Goal: Contribute content: Contribute content

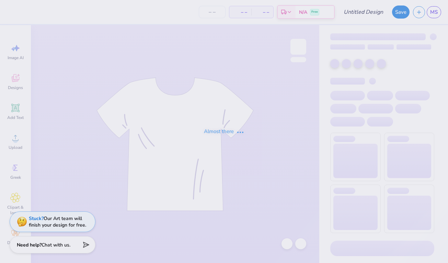
type input "[PERSON_NAME] : [GEOGRAPHIC_DATA]"
type input "24"
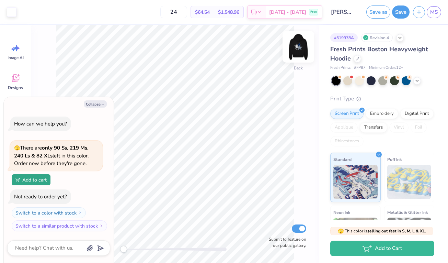
click at [298, 45] on img at bounding box center [298, 46] width 27 height 27
click at [416, 78] on icon at bounding box center [416, 79] width 5 height 5
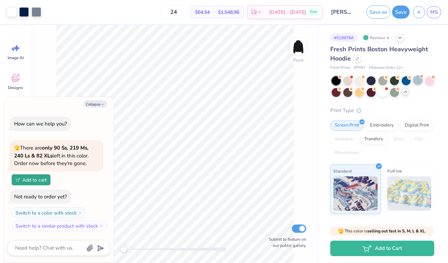
click at [417, 80] on div at bounding box center [417, 80] width 9 height 9
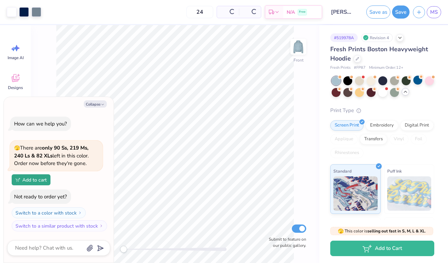
scroll to position [60, 0]
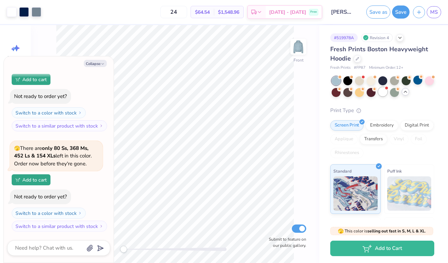
click at [382, 93] on div at bounding box center [382, 91] width 9 height 9
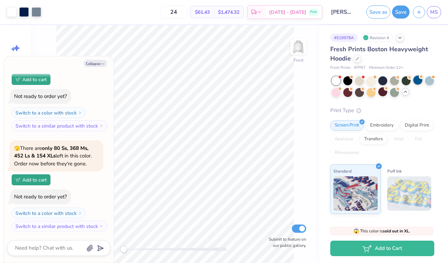
scroll to position [175, 0]
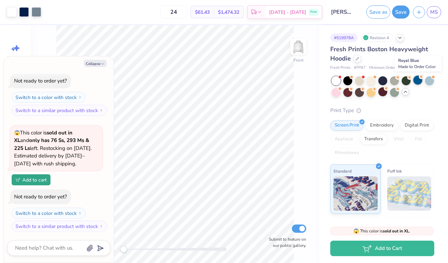
click at [419, 81] on div at bounding box center [417, 80] width 9 height 9
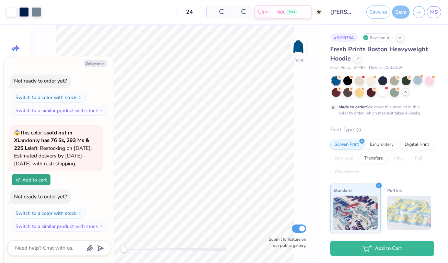
type textarea "x"
type input "50"
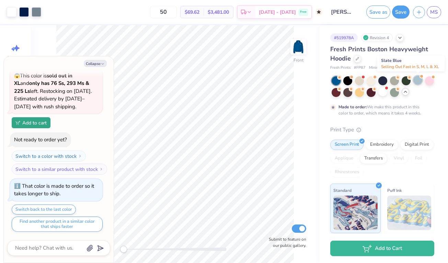
click at [416, 80] on div at bounding box center [417, 80] width 9 height 9
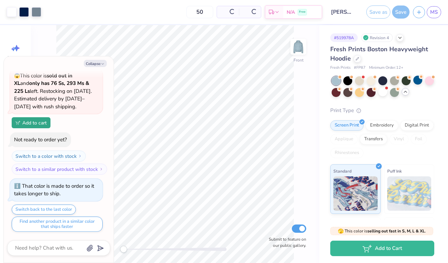
scroll to position [375, 0]
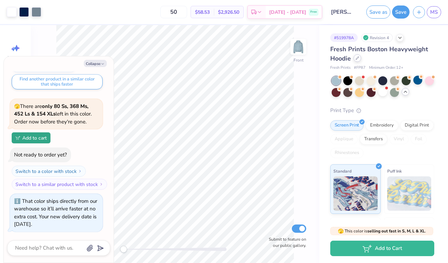
click at [357, 59] on icon at bounding box center [357, 57] width 3 height 3
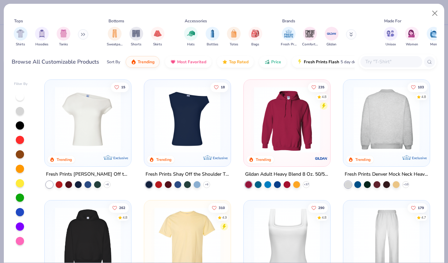
click at [292, 129] on img at bounding box center [287, 120] width 73 height 66
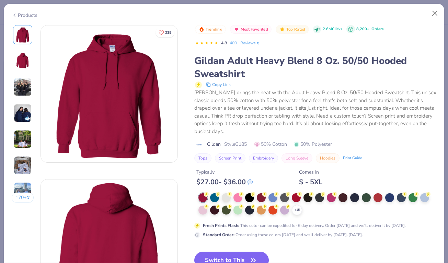
click at [241, 239] on div "Trending Most Favorited Top Rated 2.6M Clicks 8,200+ Orders 4.8 400+ Reviews Gi…" at bounding box center [315, 152] width 242 height 255
click at [251, 255] on icon "button" at bounding box center [254, 260] width 10 height 10
click at [247, 256] on button "Switch to This" at bounding box center [231, 259] width 75 height 17
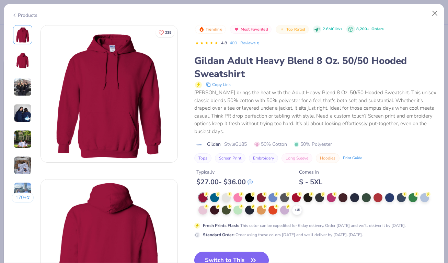
click at [254, 251] on button "Switch to This" at bounding box center [231, 259] width 75 height 17
click at [251, 251] on button "Switch to This" at bounding box center [231, 259] width 75 height 17
click at [394, 83] on div "Copy Link" at bounding box center [315, 84] width 241 height 8
click at [218, 254] on button "Switch to This" at bounding box center [231, 259] width 75 height 17
click at [436, 12] on button "Close" at bounding box center [435, 13] width 13 height 13
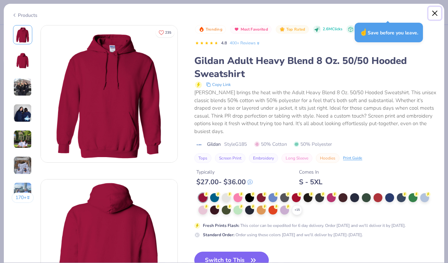
click at [429, 18] on button "Close" at bounding box center [435, 13] width 13 height 13
click at [230, 252] on button "Switch to This" at bounding box center [231, 259] width 75 height 17
click at [218, 192] on div at bounding box center [214, 196] width 9 height 9
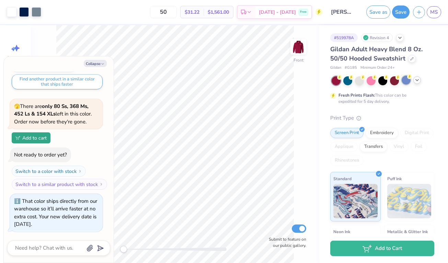
click at [407, 85] on div "Fresh Prints Flash: This color can be expedited for 5 day delivery." at bounding box center [382, 90] width 104 height 28
click at [407, 83] on div at bounding box center [406, 80] width 9 height 9
click at [98, 60] on button "Collapse" at bounding box center [95, 63] width 23 height 7
type textarea "x"
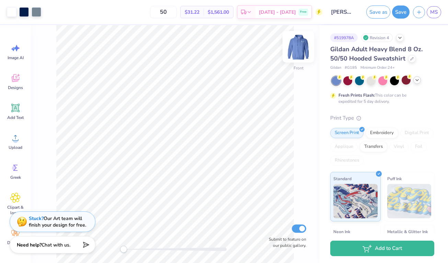
click at [301, 53] on img at bounding box center [298, 46] width 27 height 27
click at [398, 14] on button "Save" at bounding box center [401, 10] width 18 height 13
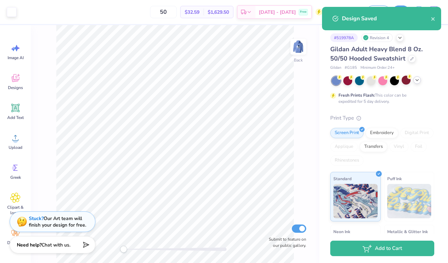
click at [418, 81] on icon at bounding box center [416, 79] width 5 height 5
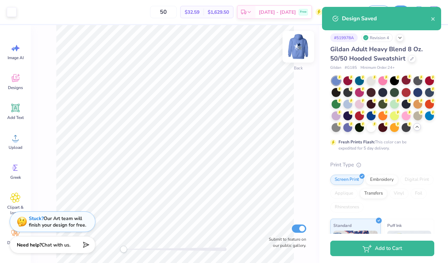
click at [299, 47] on img at bounding box center [298, 46] width 27 height 27
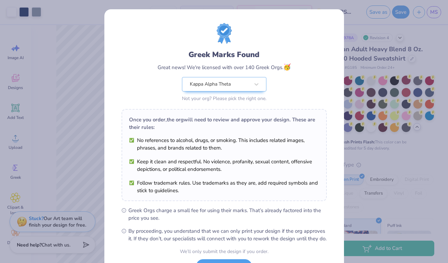
scroll to position [59, 0]
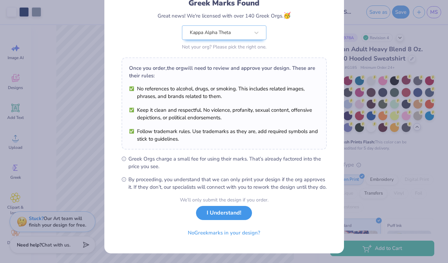
click at [233, 210] on button "I Understand!" at bounding box center [224, 213] width 56 height 14
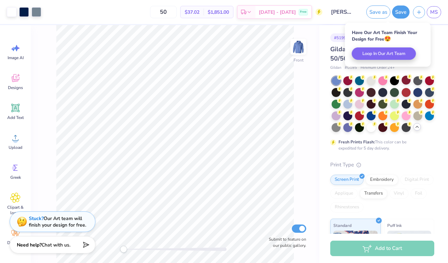
scroll to position [0, 0]
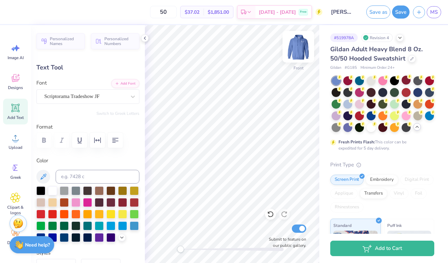
click at [297, 47] on img at bounding box center [298, 46] width 27 height 27
type input "0.0"
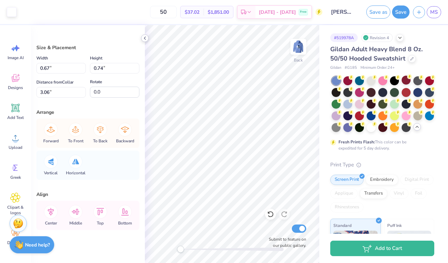
click at [146, 38] on icon at bounding box center [144, 37] width 5 height 5
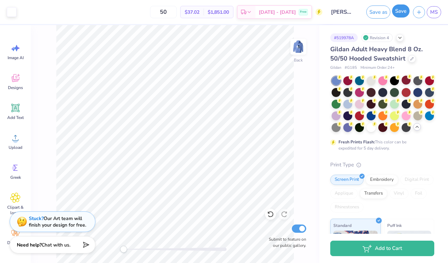
click at [397, 13] on button "Save" at bounding box center [401, 10] width 18 height 13
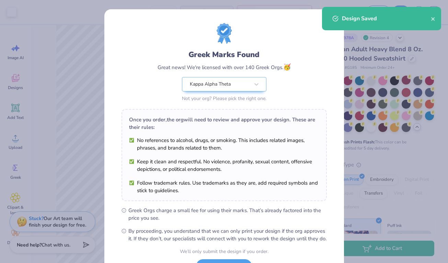
scroll to position [59, 0]
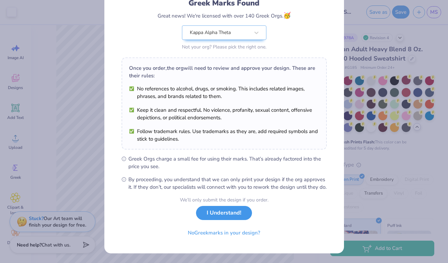
click at [216, 215] on button "I Understand!" at bounding box center [224, 213] width 56 height 14
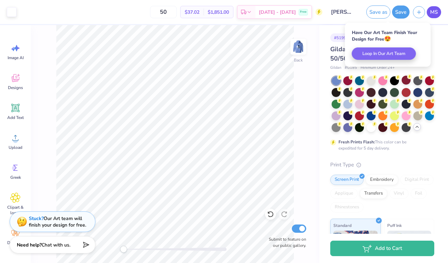
click at [434, 12] on span "MS" at bounding box center [434, 12] width 8 height 8
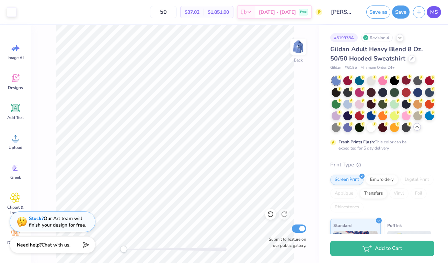
click at [435, 11] on span "MS" at bounding box center [434, 12] width 8 height 8
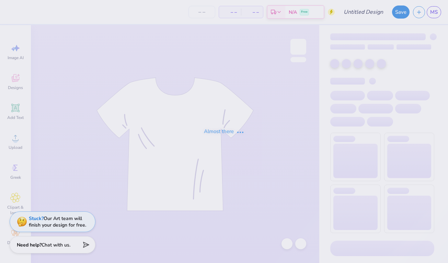
type input "[PERSON_NAME] : [GEOGRAPHIC_DATA]"
type input "24"
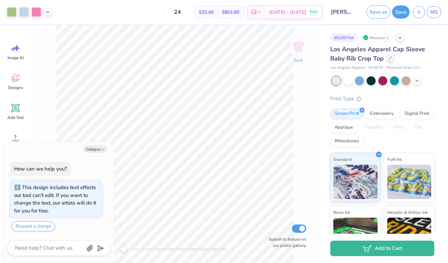
click at [390, 56] on div at bounding box center [391, 58] width 8 height 8
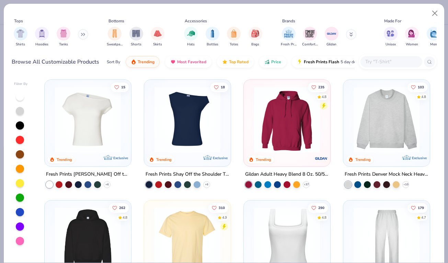
type textarea "x"
click at [386, 60] on input "text" at bounding box center [391, 62] width 53 height 8
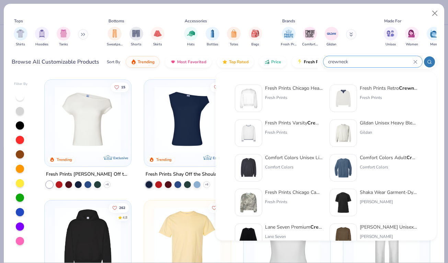
type input "crewneck"
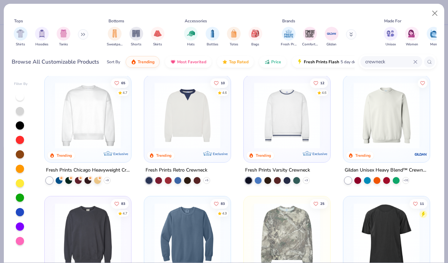
scroll to position [4, 0]
click at [395, 118] on img at bounding box center [386, 115] width 73 height 66
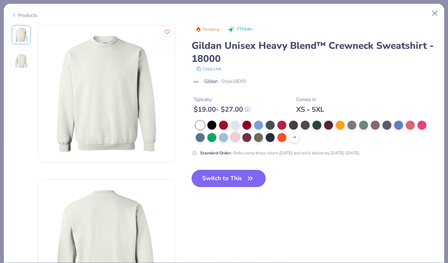
click at [235, 139] on div at bounding box center [235, 136] width 9 height 9
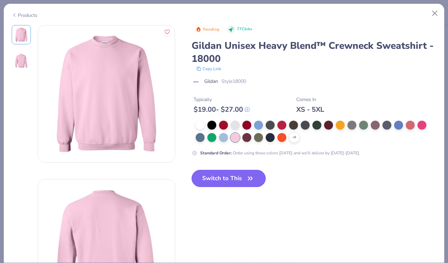
click at [238, 180] on button "Switch to This" at bounding box center [229, 178] width 75 height 17
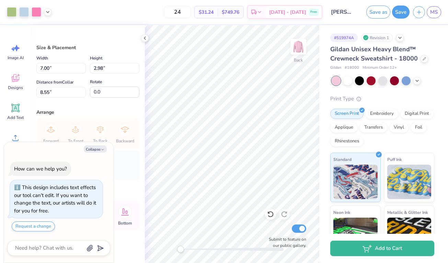
type textarea "x"
type input "11.77"
type input "5.02"
type input "4.88"
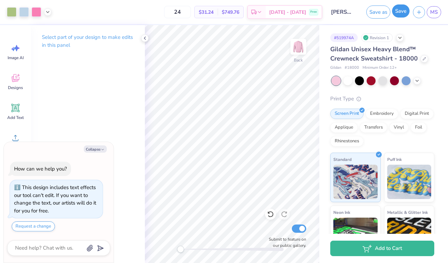
click at [402, 15] on button "Save" at bounding box center [401, 10] width 18 height 13
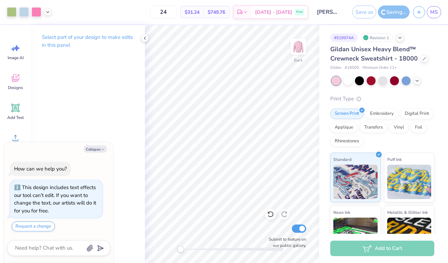
type textarea "x"
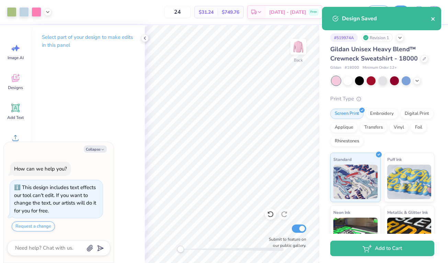
click at [434, 20] on icon "close" at bounding box center [432, 18] width 3 height 3
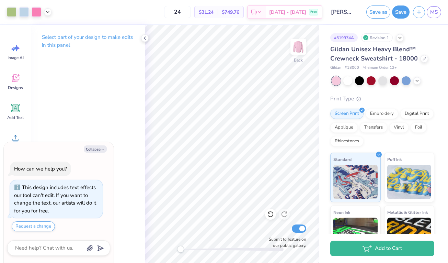
click at [435, 16] on div "Design Saved" at bounding box center [382, 20] width 122 height 31
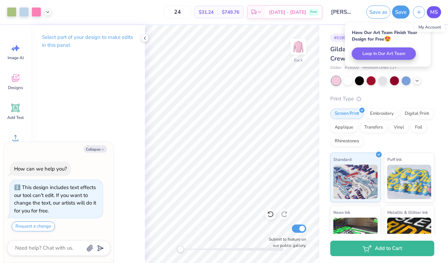
click at [435, 12] on span "MS" at bounding box center [434, 12] width 8 height 8
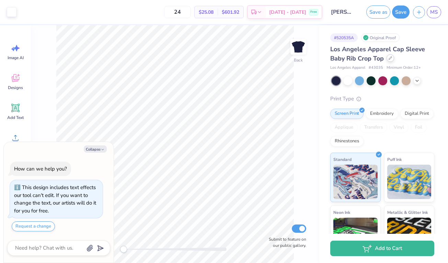
click at [390, 58] on icon at bounding box center [390, 58] width 3 height 3
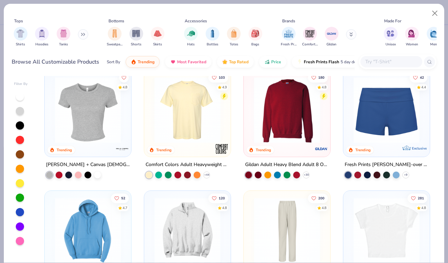
scroll to position [360, 0]
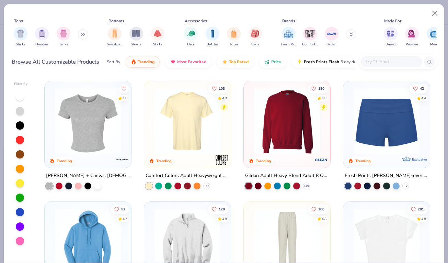
click at [275, 143] on img at bounding box center [287, 121] width 73 height 66
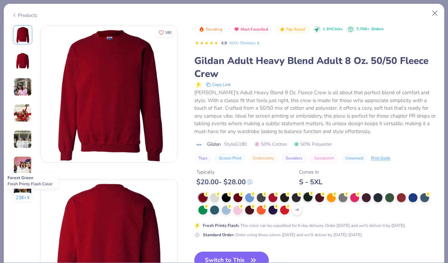
click at [310, 199] on div at bounding box center [308, 196] width 9 height 9
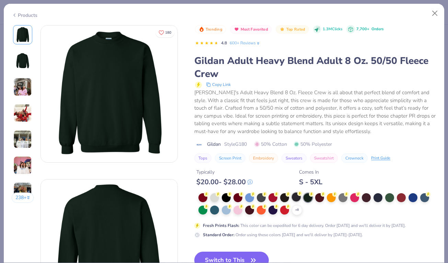
click at [298, 197] on div at bounding box center [296, 196] width 9 height 9
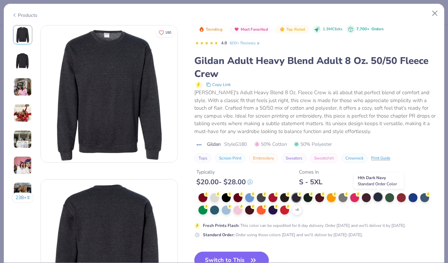
click at [379, 197] on div at bounding box center [378, 196] width 9 height 9
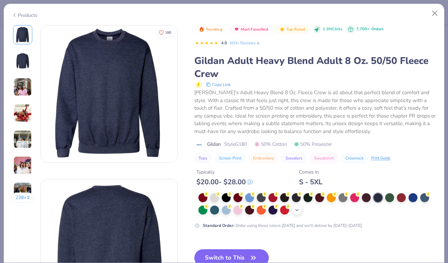
click at [297, 211] on icon at bounding box center [296, 209] width 5 height 5
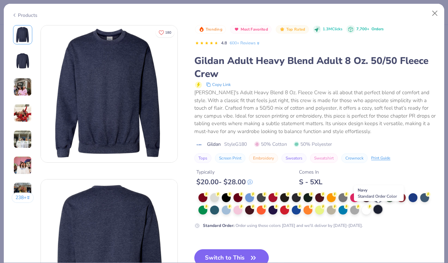
click at [375, 211] on div at bounding box center [378, 209] width 9 height 9
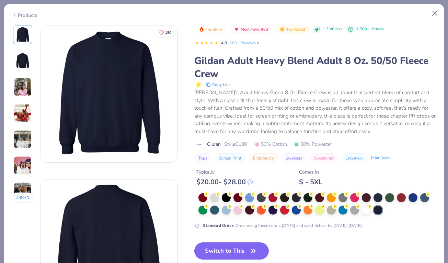
click at [238, 253] on button "Switch to This" at bounding box center [231, 250] width 75 height 17
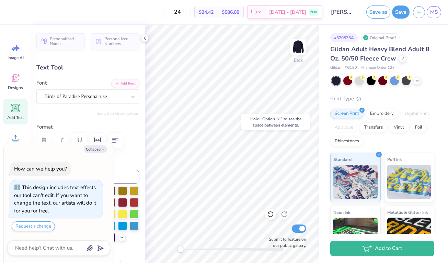
type textarea "x"
type input "0.0"
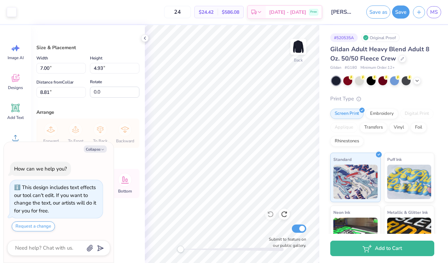
type textarea "x"
type input "5.14"
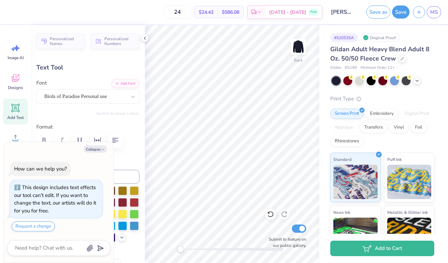
type textarea "x"
type input "0.0"
type textarea "x"
type input "0.0"
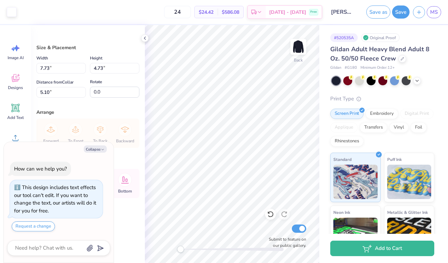
type textarea "x"
type input "3.65"
type textarea "x"
type input "3.59"
type textarea "x"
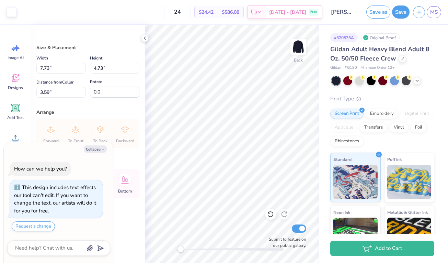
type input "5.97"
type input "3.66"
type input "3.43"
type textarea "x"
type input "3.93"
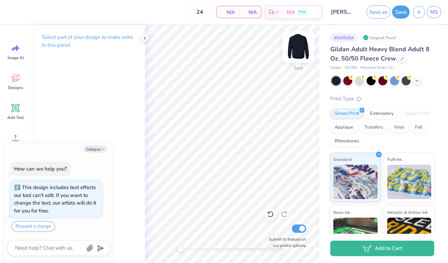
click at [301, 51] on img at bounding box center [298, 46] width 27 height 27
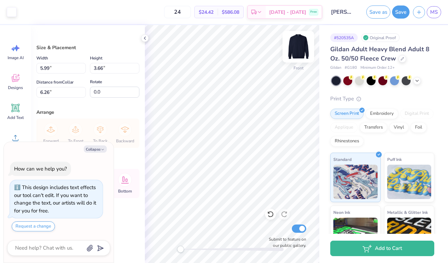
type textarea "x"
type input "8.04"
type textarea "x"
type input "9.59"
type input "5.87"
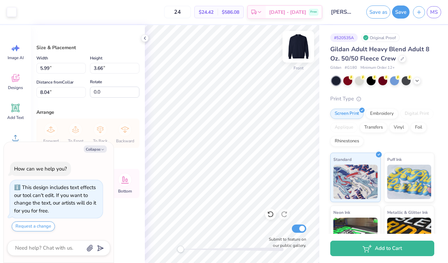
type input "8.38"
type textarea "x"
type input "7.38"
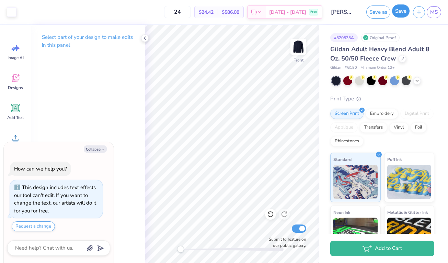
click at [401, 12] on button "Save" at bounding box center [401, 10] width 18 height 13
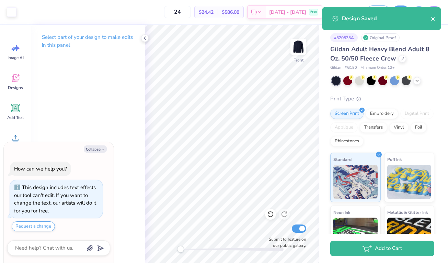
click at [434, 18] on icon "close" at bounding box center [432, 18] width 3 height 3
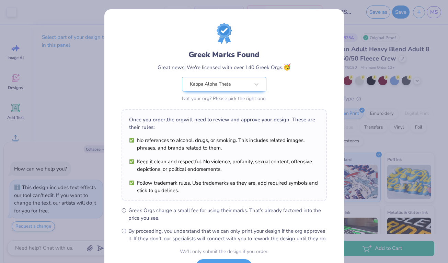
scroll to position [59, 0]
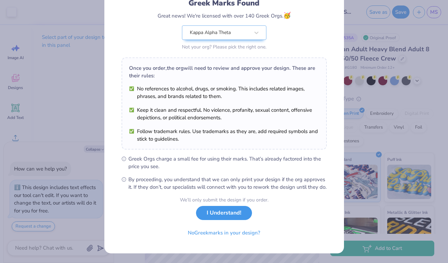
click at [232, 215] on button "I Understand!" at bounding box center [224, 213] width 56 height 14
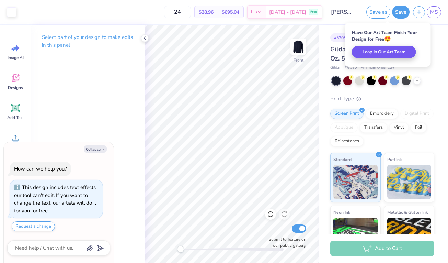
type textarea "x"
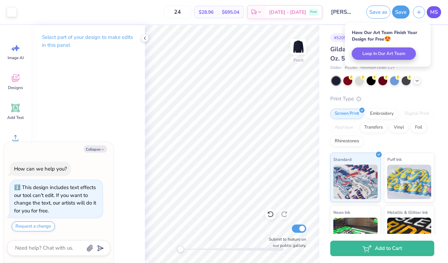
click at [440, 12] on link "MS" at bounding box center [434, 12] width 14 height 12
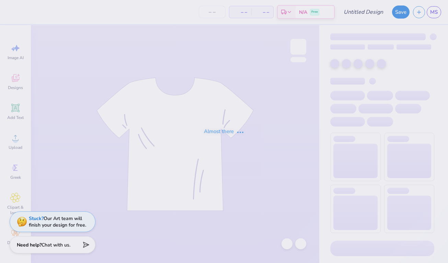
type input "[PERSON_NAME] : [GEOGRAPHIC_DATA]"
type input "24"
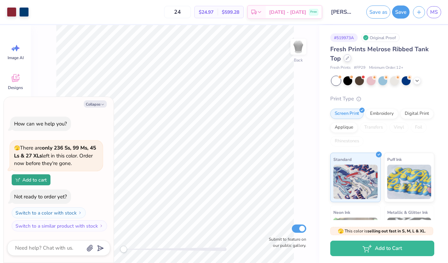
click at [349, 60] on div at bounding box center [348, 58] width 8 height 8
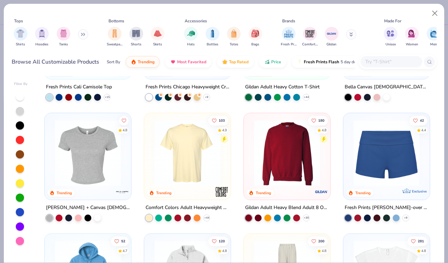
scroll to position [329, 0]
click at [286, 156] on img at bounding box center [287, 153] width 73 height 66
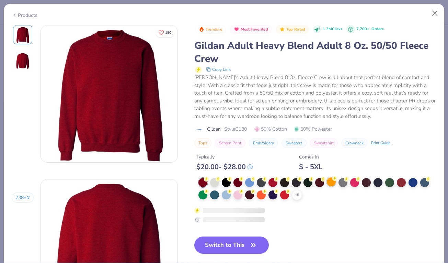
click at [216, 183] on div at bounding box center [214, 182] width 9 height 9
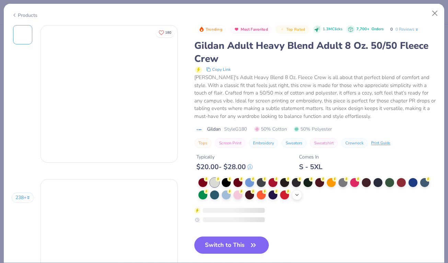
click at [298, 196] on icon at bounding box center [296, 194] width 5 height 5
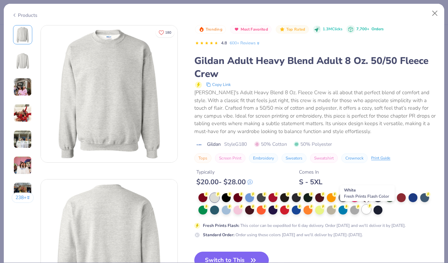
click at [367, 211] on div at bounding box center [366, 209] width 9 height 9
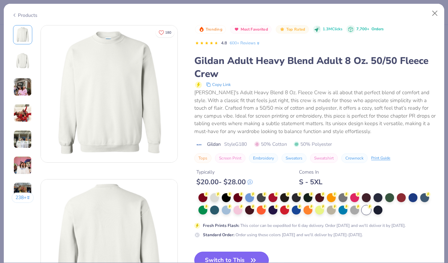
click at [237, 260] on button "Switch to This" at bounding box center [231, 259] width 75 height 17
click at [240, 256] on button "Switch to This" at bounding box center [231, 259] width 75 height 17
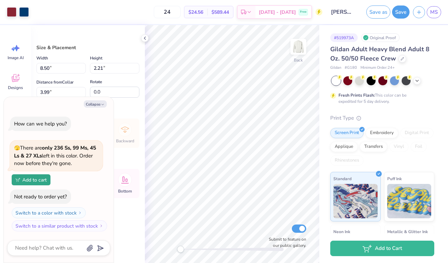
type textarea "x"
type input "12.24"
type input "3.19"
type input "4.00"
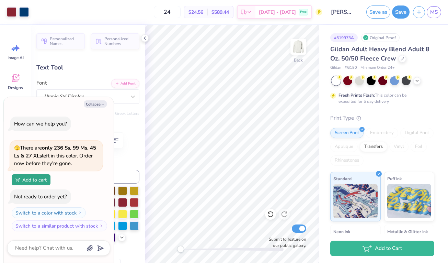
click at [399, 18] on div "Save" at bounding box center [401, 11] width 18 height 13
click at [400, 12] on button "Save" at bounding box center [401, 10] width 18 height 13
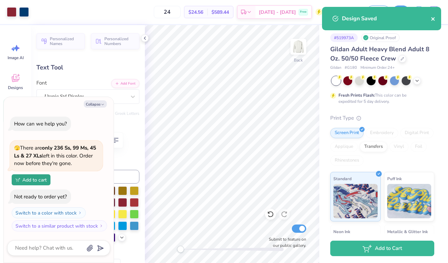
click at [434, 16] on icon "close" at bounding box center [433, 18] width 5 height 5
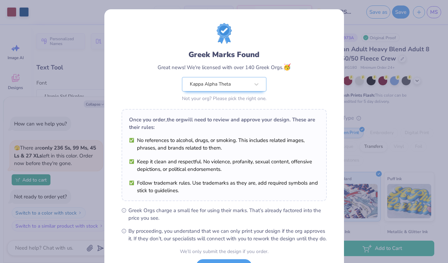
scroll to position [59, 0]
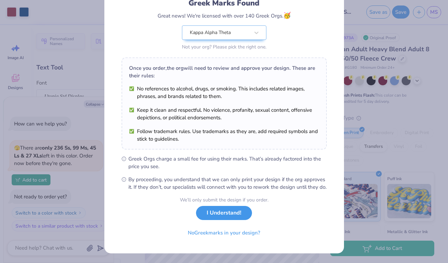
click at [239, 217] on button "I Understand!" at bounding box center [224, 213] width 56 height 14
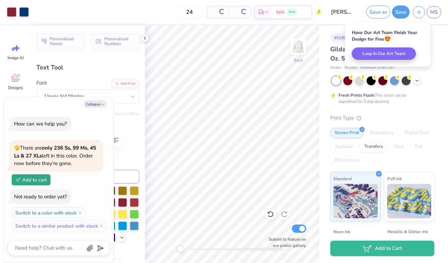
scroll to position [0, 0]
type textarea "x"
click at [436, 11] on span "MS" at bounding box center [434, 12] width 8 height 8
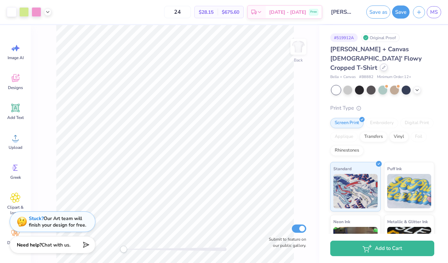
click at [383, 66] on icon at bounding box center [383, 67] width 3 height 3
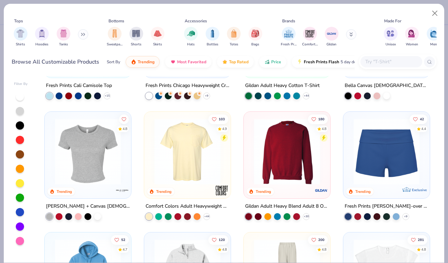
scroll to position [331, 0]
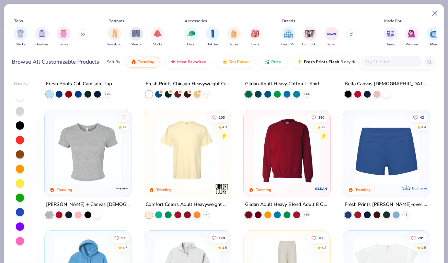
click at [287, 146] on img at bounding box center [287, 150] width 73 height 66
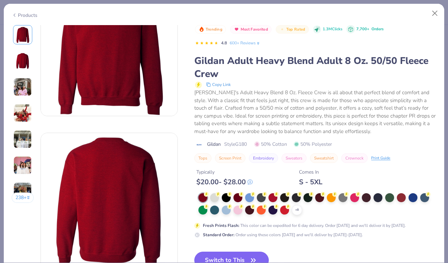
scroll to position [47, 0]
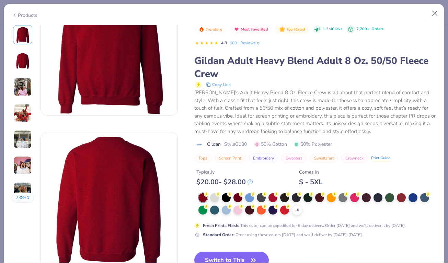
click at [250, 255] on icon "button" at bounding box center [254, 260] width 10 height 10
click at [253, 257] on icon "button" at bounding box center [254, 260] width 10 height 10
click at [339, 249] on div "Trending Most Favorited Top Rated 1.3M Clicks 7,700+ Orders 4.8 600+ Reviews Gi…" at bounding box center [315, 152] width 242 height 255
click at [251, 259] on icon "button" at bounding box center [254, 260] width 10 height 10
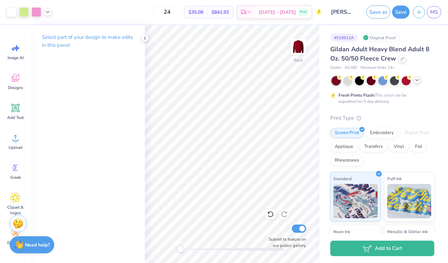
click at [415, 79] on icon at bounding box center [416, 79] width 5 height 5
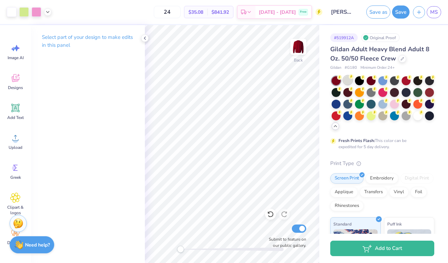
click at [348, 84] on div at bounding box center [347, 80] width 9 height 9
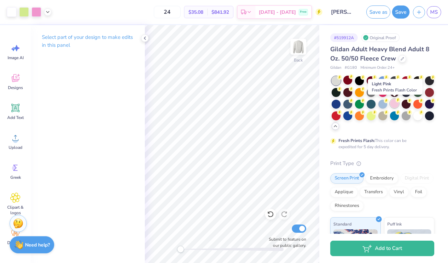
click at [395, 105] on div at bounding box center [394, 103] width 9 height 9
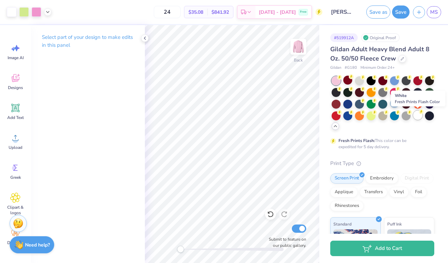
click at [416, 118] on div at bounding box center [417, 115] width 9 height 9
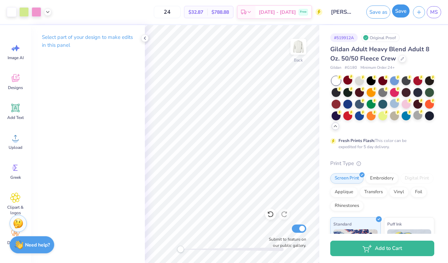
click at [403, 14] on button "Save" at bounding box center [401, 10] width 18 height 13
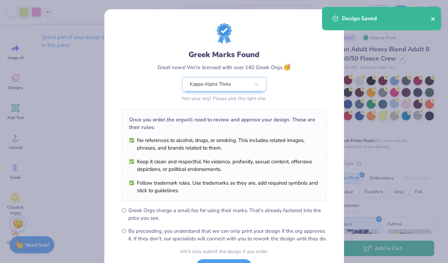
click at [433, 20] on icon "close" at bounding box center [433, 18] width 5 height 5
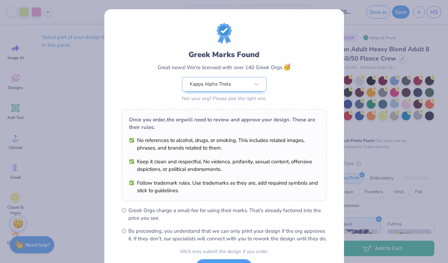
scroll to position [59, 0]
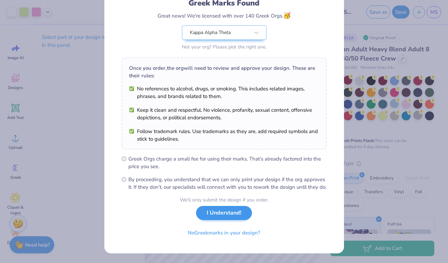
click at [220, 220] on div "We’ll only submit the design if you order. I Understand! No Greek marks in your…" at bounding box center [224, 217] width 89 height 43
click at [236, 213] on button "I Understand!" at bounding box center [224, 213] width 56 height 14
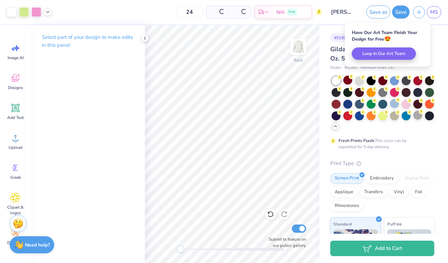
scroll to position [0, 0]
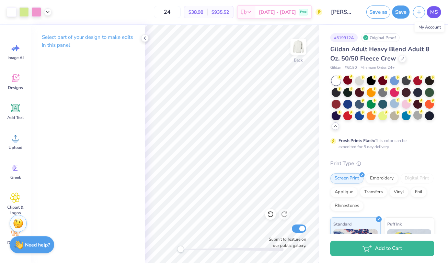
click at [432, 12] on span "MS" at bounding box center [434, 12] width 8 height 8
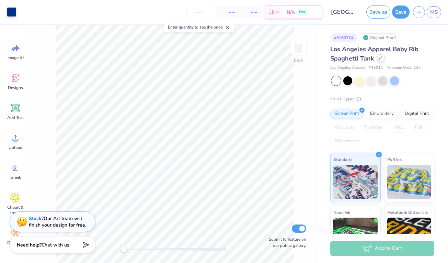
click at [381, 61] on div at bounding box center [381, 58] width 8 height 8
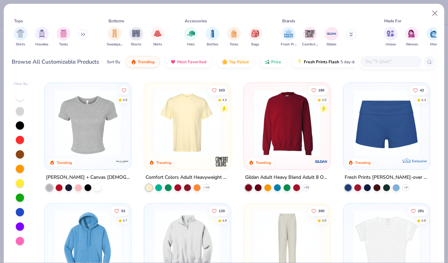
scroll to position [374, 0]
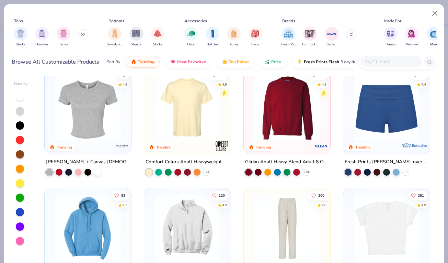
click at [310, 111] on img at bounding box center [287, 107] width 73 height 66
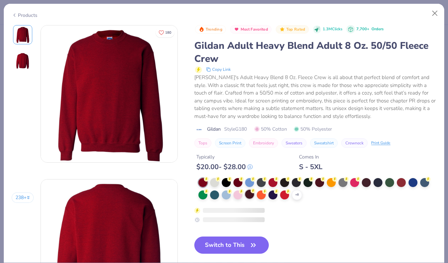
click at [250, 184] on div "+ 8" at bounding box center [317, 189] width 238 height 22
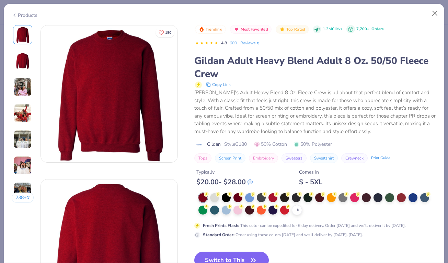
click at [250, 185] on span at bounding box center [250, 181] width 5 height 9
click at [226, 212] on div at bounding box center [226, 209] width 9 height 9
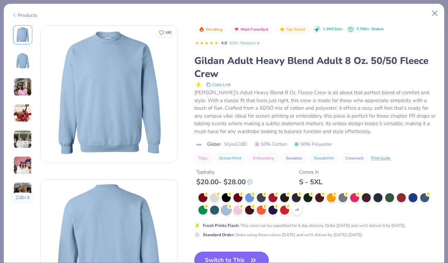
scroll to position [44, 0]
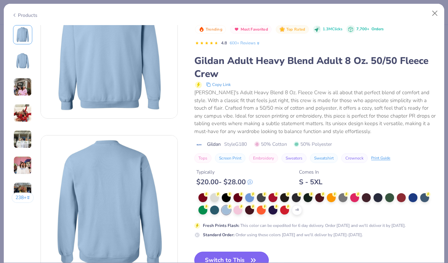
click at [243, 255] on button "Switch to This" at bounding box center [231, 259] width 75 height 17
click at [235, 259] on button "Switch to This" at bounding box center [231, 259] width 75 height 17
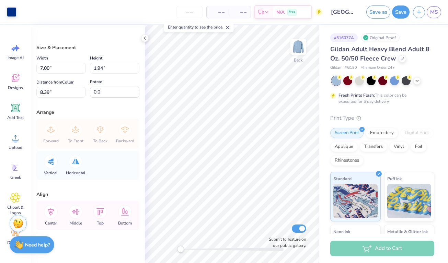
type input "10.37"
type input "2.88"
type input "7.45"
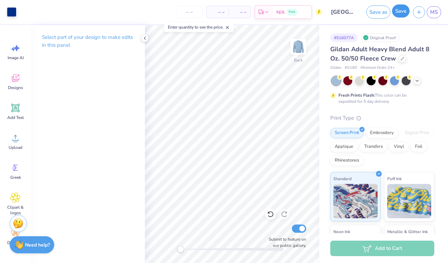
click at [402, 13] on button "Save" at bounding box center [401, 10] width 18 height 13
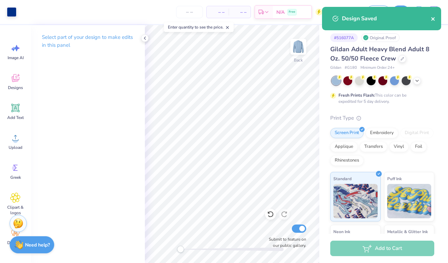
click at [433, 20] on icon "close" at bounding box center [432, 18] width 3 height 3
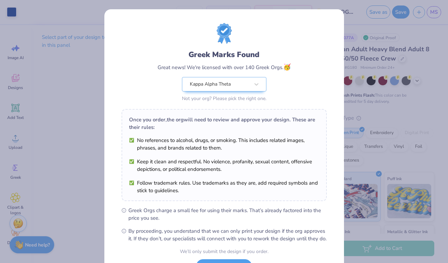
scroll to position [59, 0]
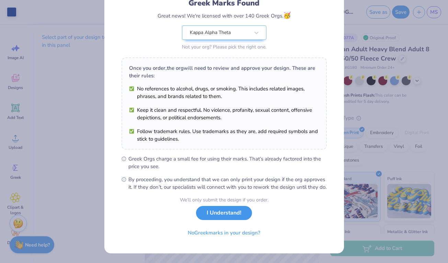
click at [218, 213] on button "I Understand!" at bounding box center [224, 213] width 56 height 14
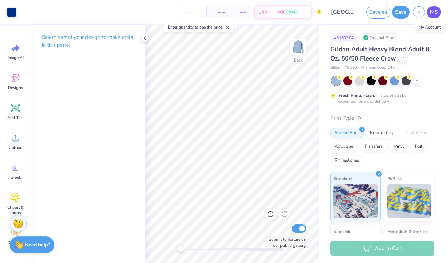
click at [429, 17] on link "MS" at bounding box center [434, 12] width 14 height 12
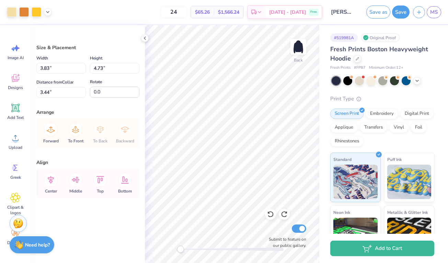
type input "3.41"
type input "3.88"
type input "4.80"
type input "3.25"
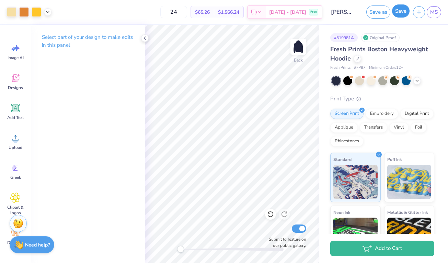
click at [399, 11] on button "Save" at bounding box center [401, 10] width 18 height 13
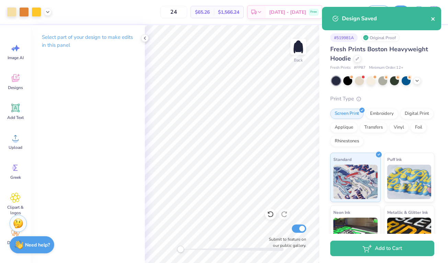
click at [433, 18] on icon "close" at bounding box center [433, 18] width 5 height 5
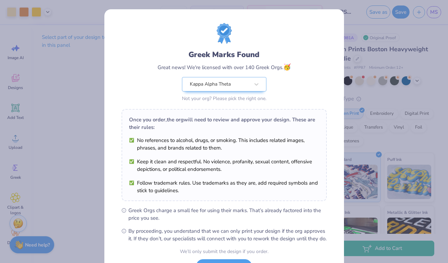
scroll to position [59, 0]
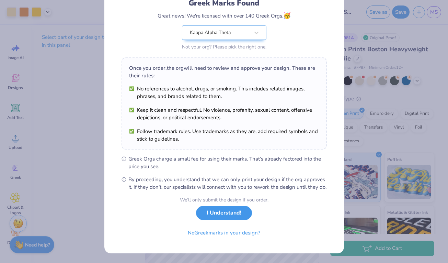
click at [219, 211] on button "I Understand!" at bounding box center [224, 213] width 56 height 14
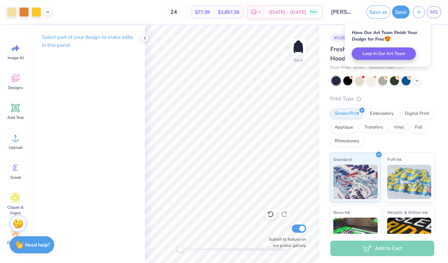
scroll to position [0, 0]
click at [434, 14] on span "MS" at bounding box center [434, 12] width 8 height 8
